Goal: Navigation & Orientation: Find specific page/section

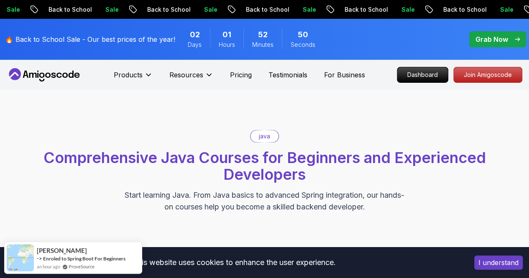
click at [64, 75] on icon at bounding box center [44, 74] width 75 height 13
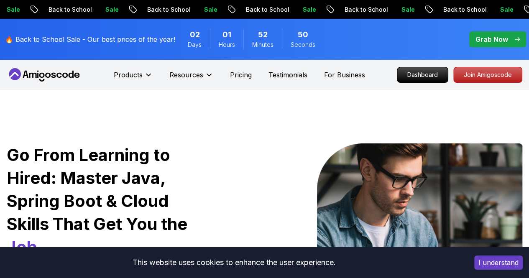
click at [64, 75] on icon at bounding box center [44, 74] width 75 height 13
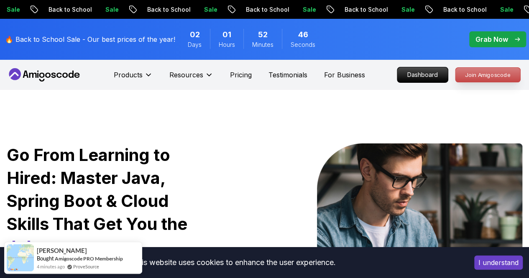
click at [492, 71] on p "Join Amigoscode" at bounding box center [487, 75] width 65 height 14
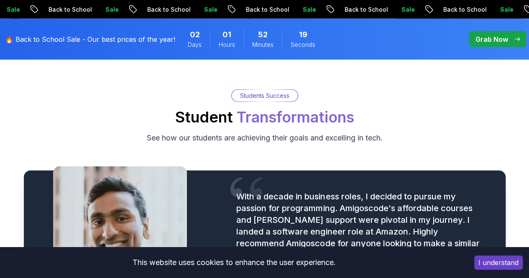
scroll to position [869, 0]
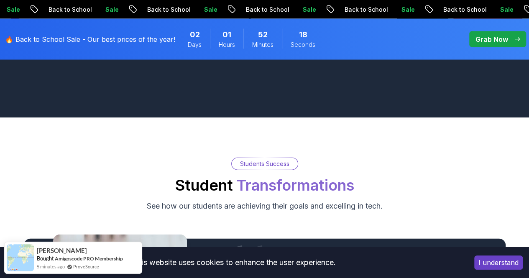
click at [110, 33] on div "🔥 Back to School Sale - Our best prices of the year! 02 Days 01 Hours 52 Minute…" at bounding box center [165, 39] width 324 height 31
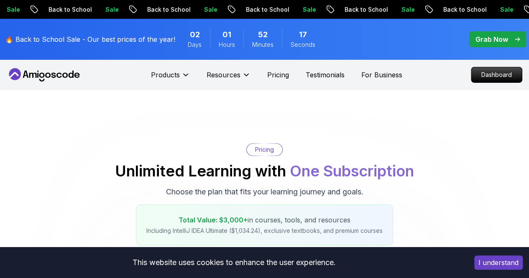
click at [193, 37] on span "02" at bounding box center [195, 35] width 10 height 12
click at [499, 74] on p "Dashboard" at bounding box center [497, 75] width 48 height 14
